Goal: Complete application form

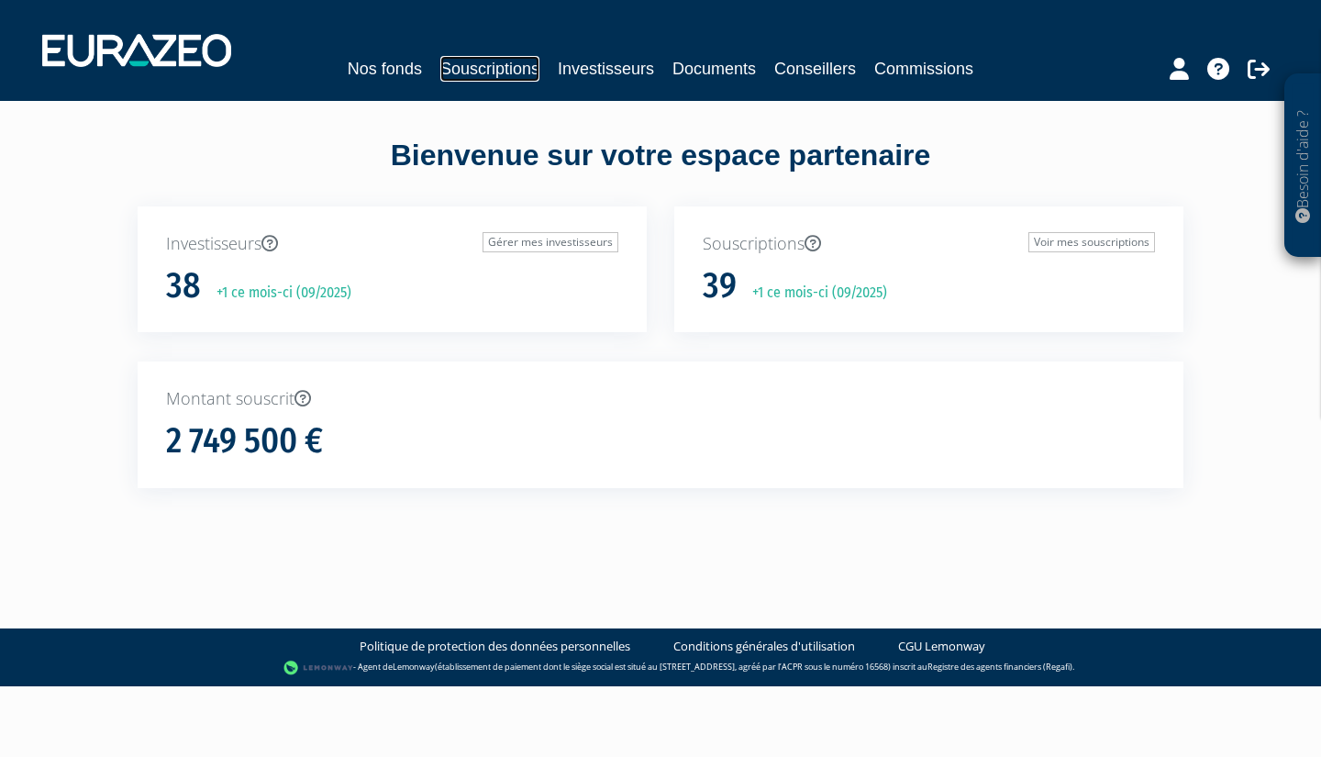
click at [516, 68] on link "Souscriptions" at bounding box center [489, 69] width 99 height 26
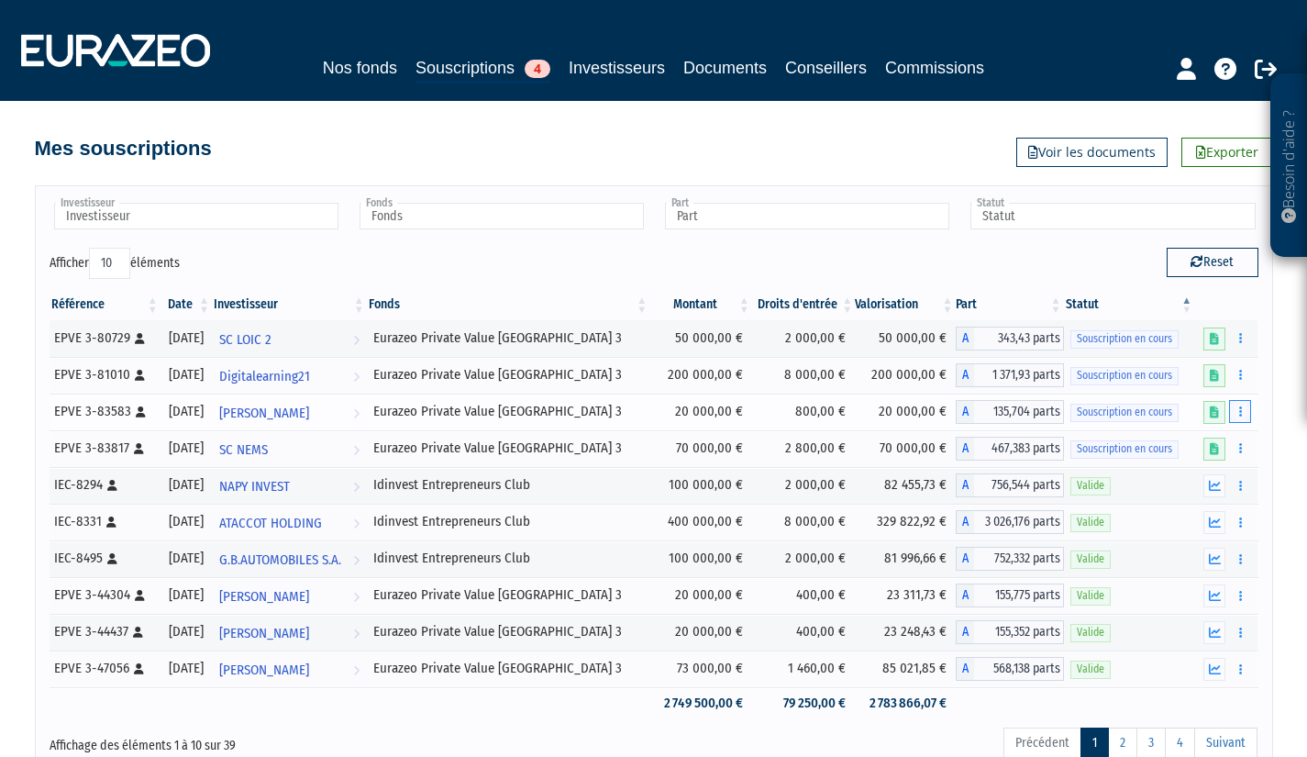
click at [1248, 406] on button "button" at bounding box center [1240, 411] width 22 height 23
click at [1179, 470] on link "Compléter" at bounding box center [1185, 479] width 119 height 30
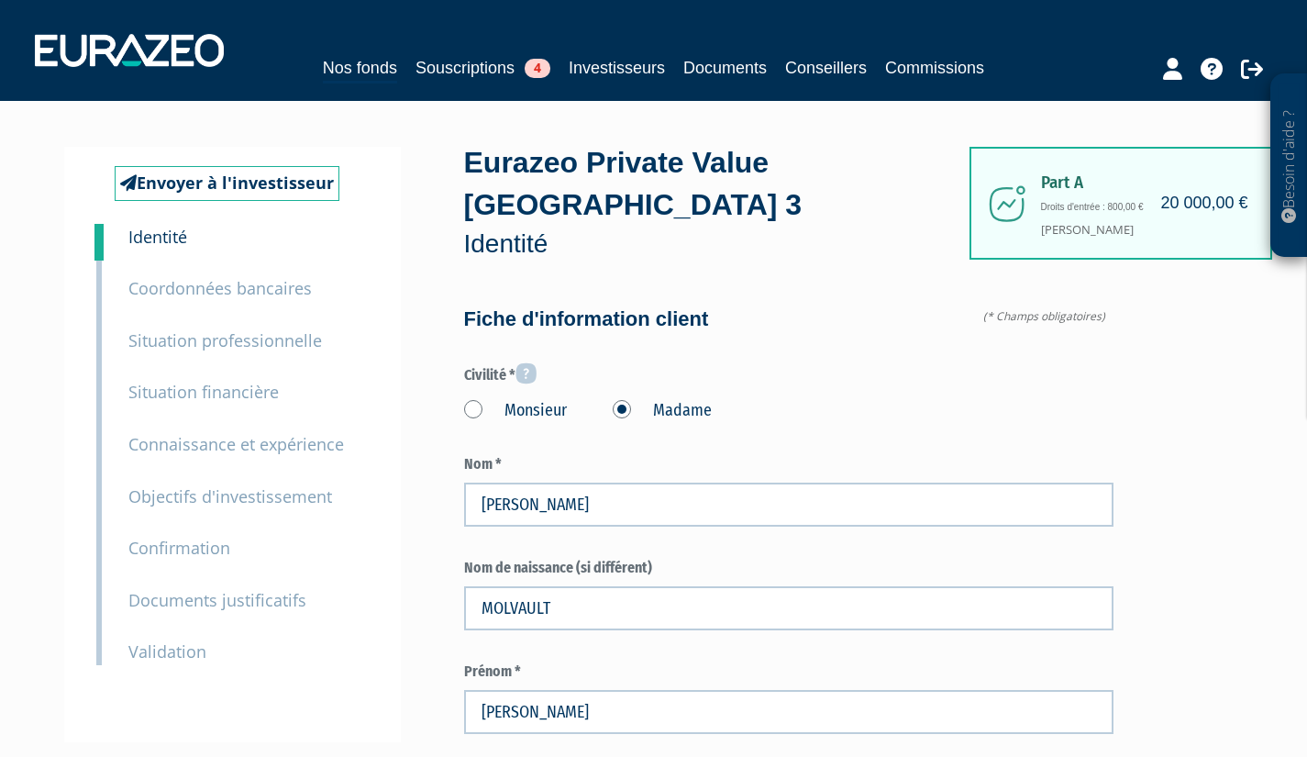
type input "6 58 33 38 78"
click at [193, 597] on small "Documents justificatifs" at bounding box center [217, 600] width 178 height 22
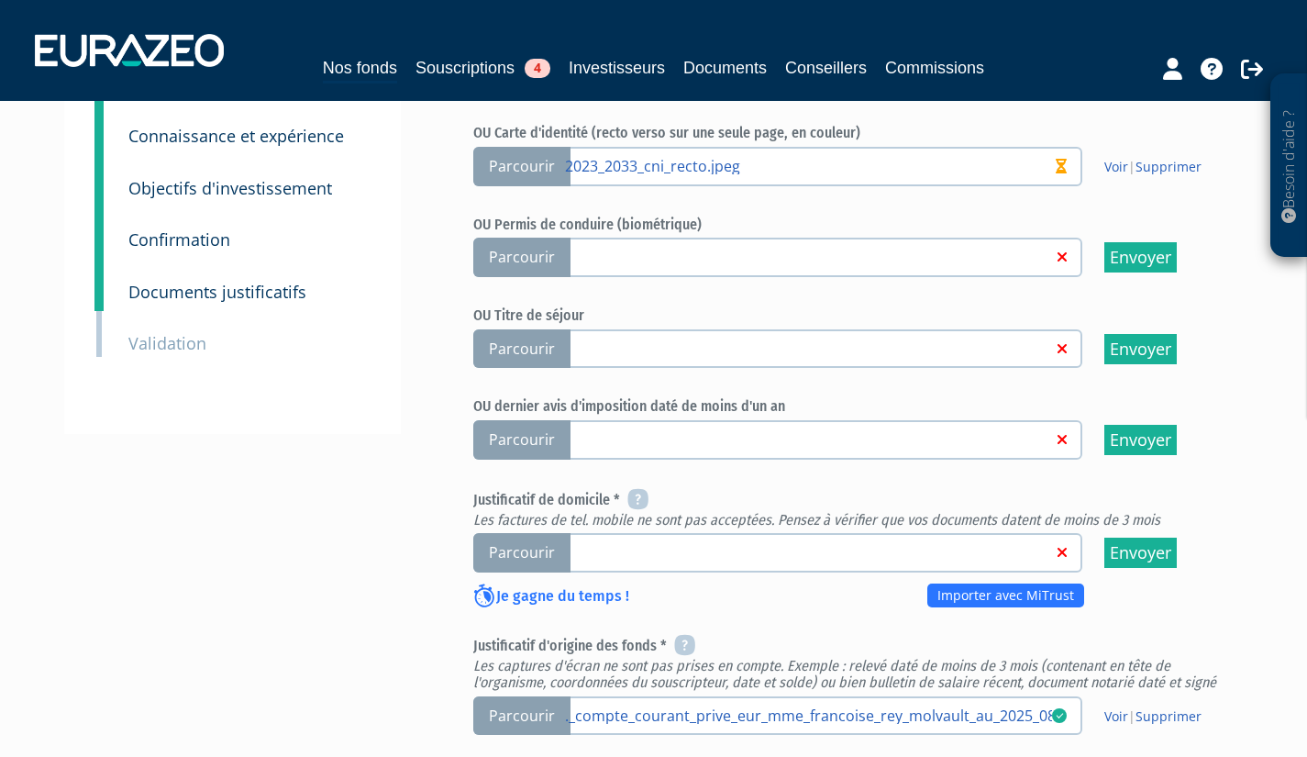
scroll to position [355, 0]
click at [527, 532] on span "Parcourir" at bounding box center [521, 551] width 97 height 39
click at [0, 0] on input "Parcourir" at bounding box center [0, 0] width 0 height 0
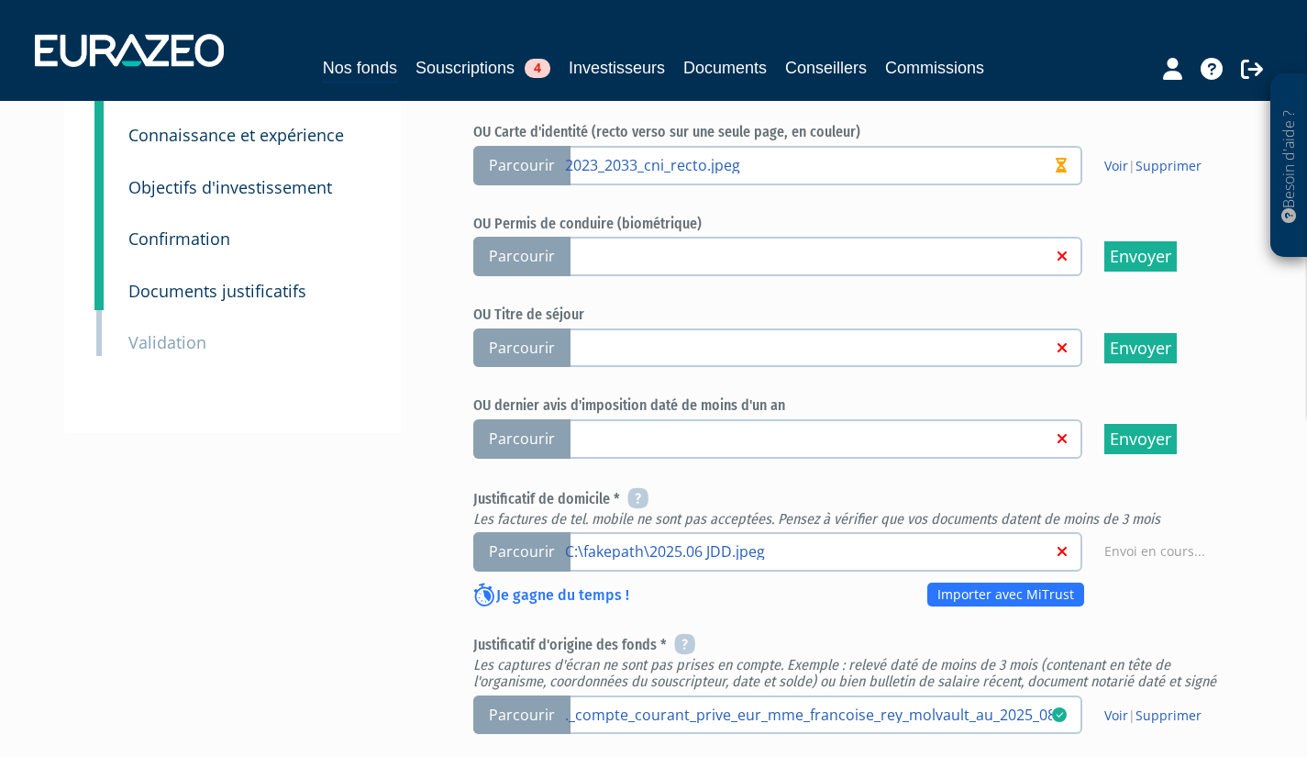
scroll to position [782, 0]
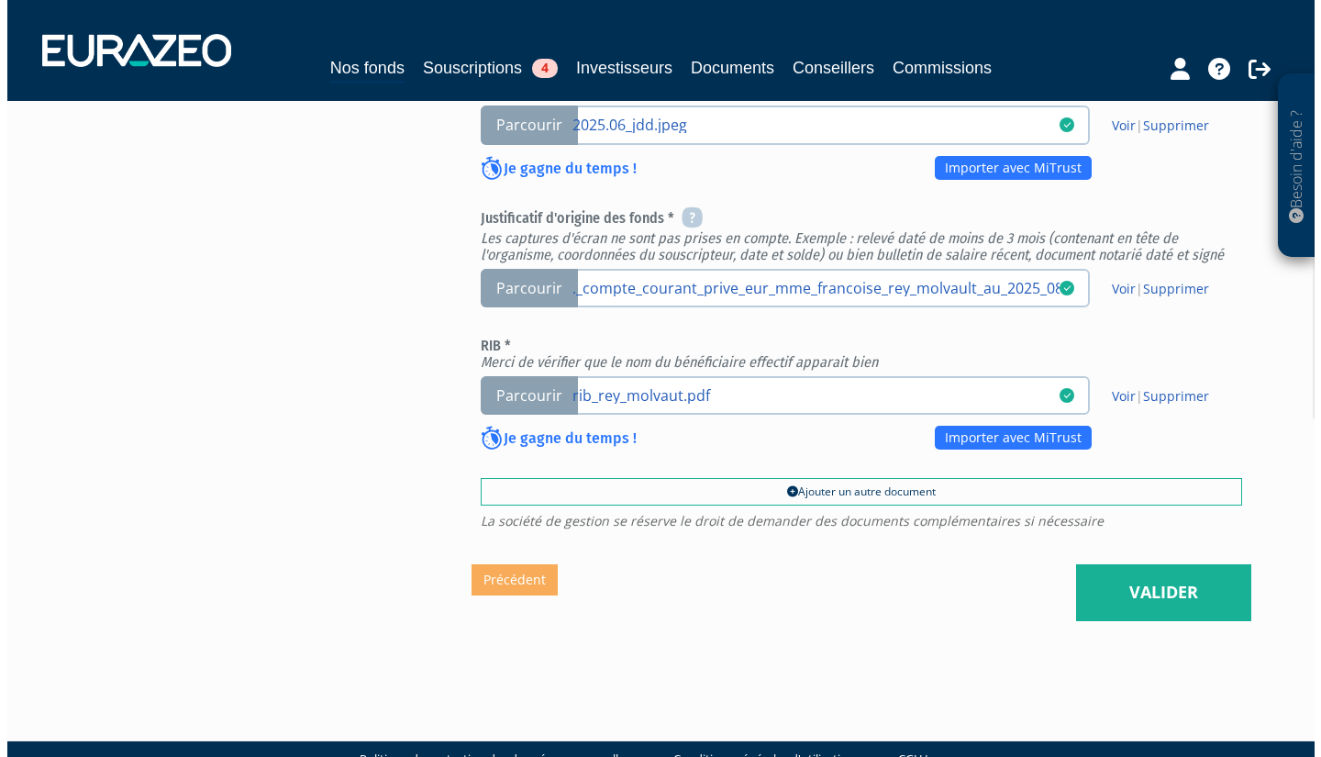
scroll to position [782, 0]
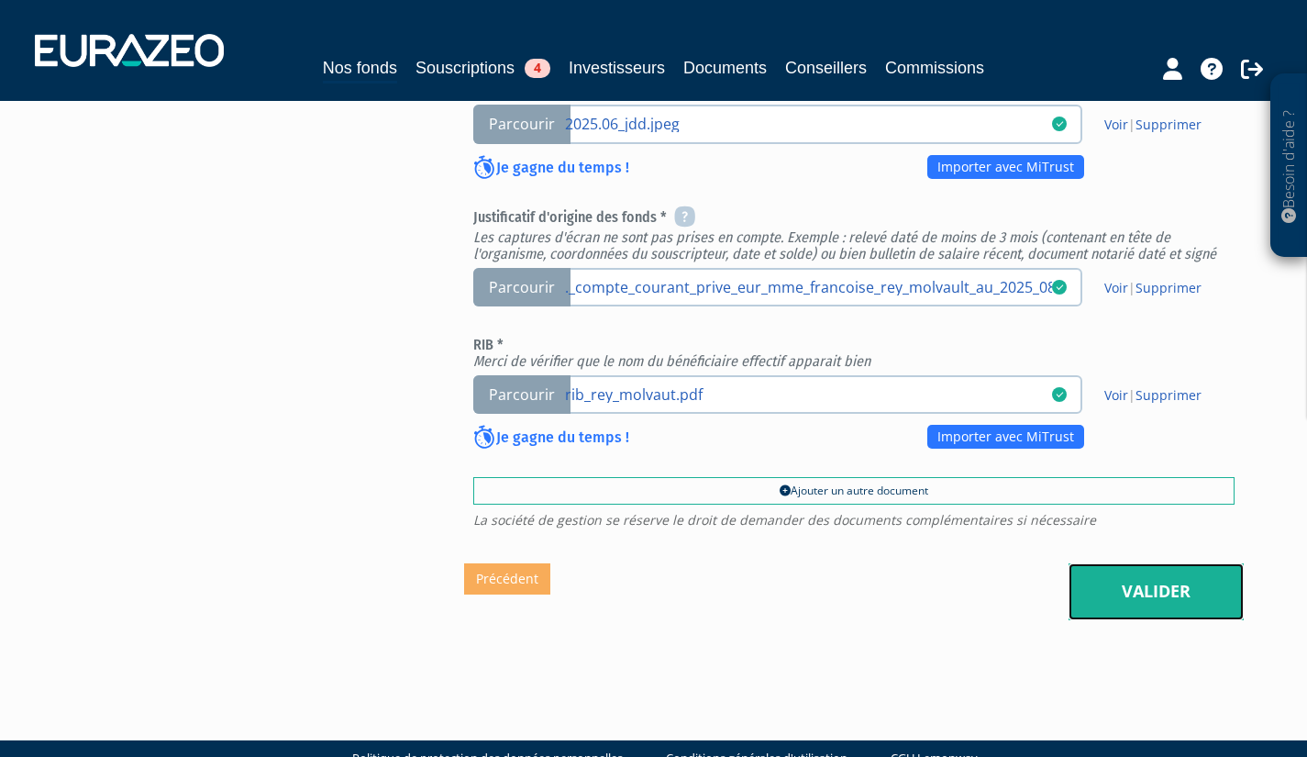
click at [1168, 565] on link "Valider" at bounding box center [1156, 591] width 175 height 57
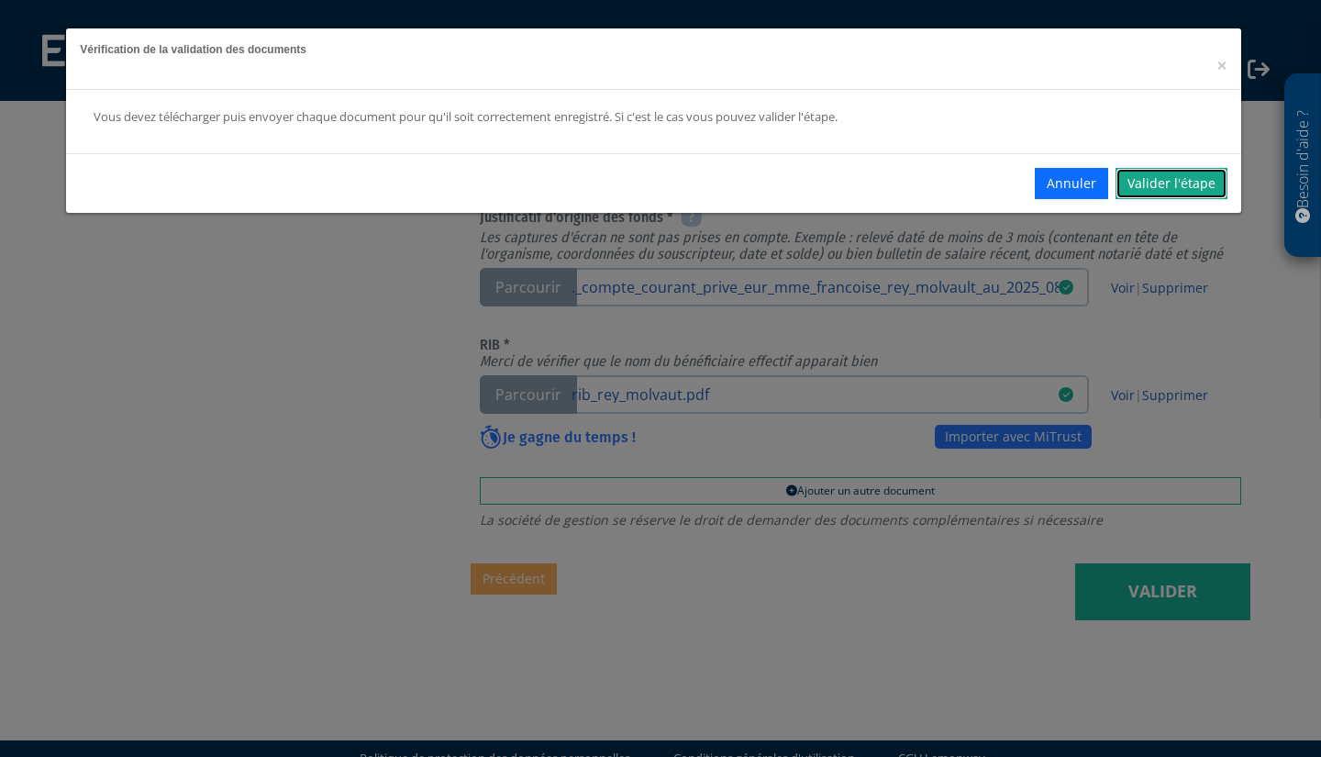
click at [1182, 183] on link "Valider l'étape" at bounding box center [1171, 183] width 112 height 31
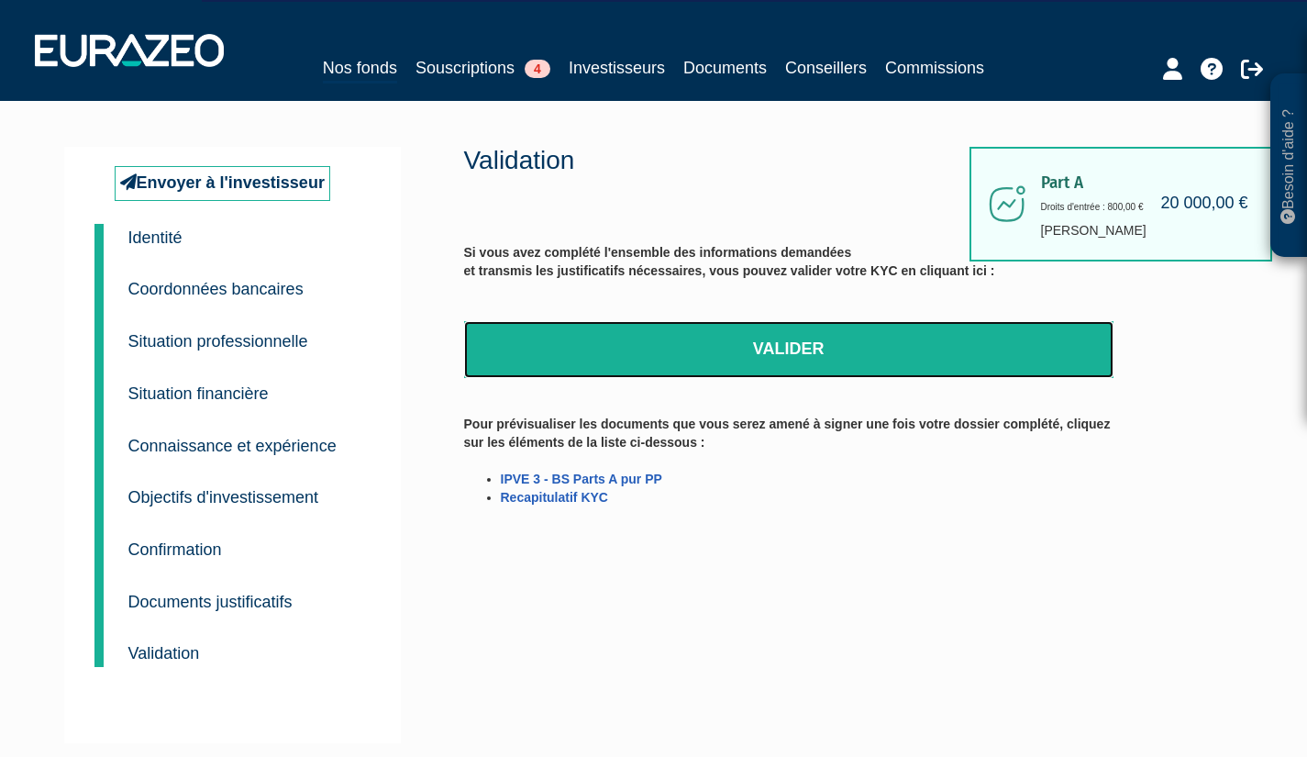
click at [834, 373] on link "Valider" at bounding box center [788, 349] width 649 height 57
